Goal: Transaction & Acquisition: Purchase product/service

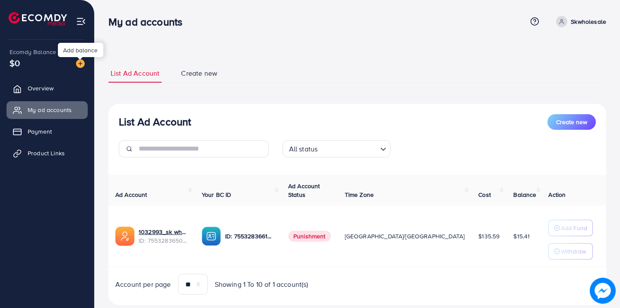
click at [83, 63] on img at bounding box center [80, 63] width 9 height 9
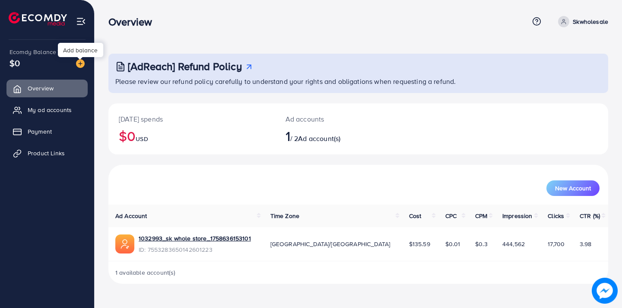
click at [83, 64] on img at bounding box center [80, 63] width 9 height 9
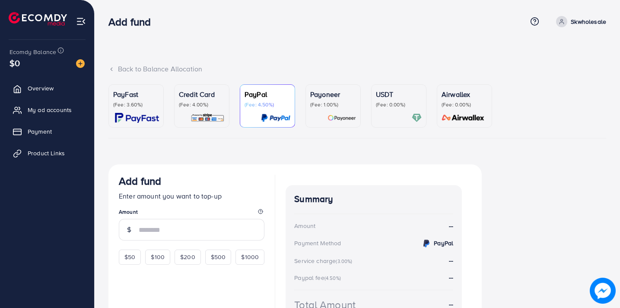
click at [191, 99] on p "Credit Card" at bounding box center [202, 94] width 46 height 10
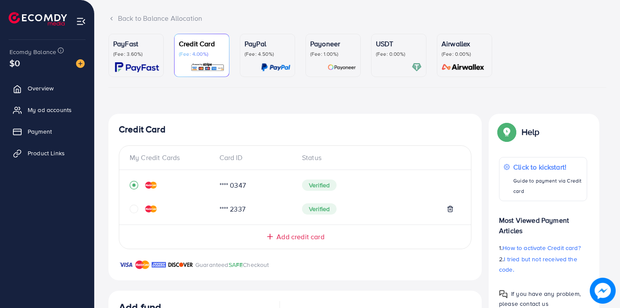
scroll to position [52, 0]
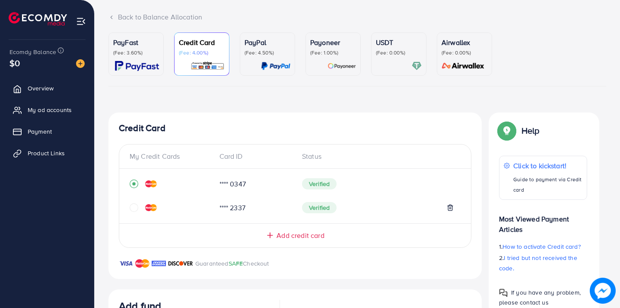
click at [134, 205] on icon "circle" at bounding box center [134, 207] width 9 height 9
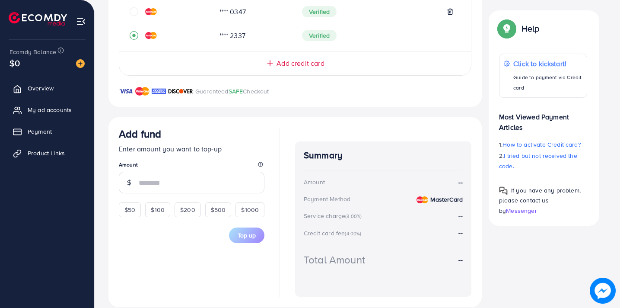
scroll to position [224, 0]
click at [131, 211] on div "$50" at bounding box center [130, 209] width 22 height 15
type input "**"
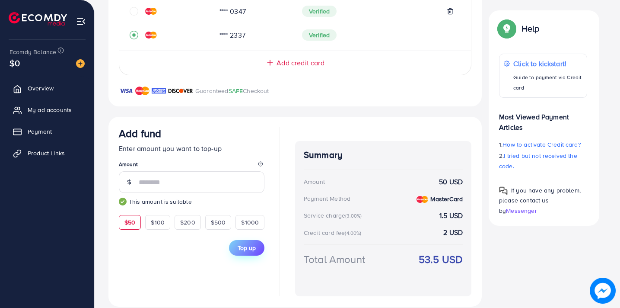
click at [243, 242] on button "Top up" at bounding box center [246, 248] width 35 height 16
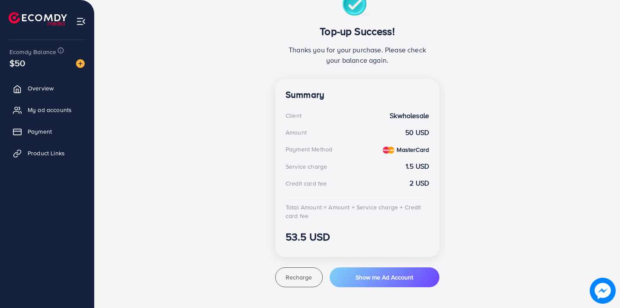
click at [446, 76] on div "Top-up Success! Thanks you for your purchase. Please check your balance again. …" at bounding box center [357, 139] width 498 height 295
